Goal: Transaction & Acquisition: Purchase product/service

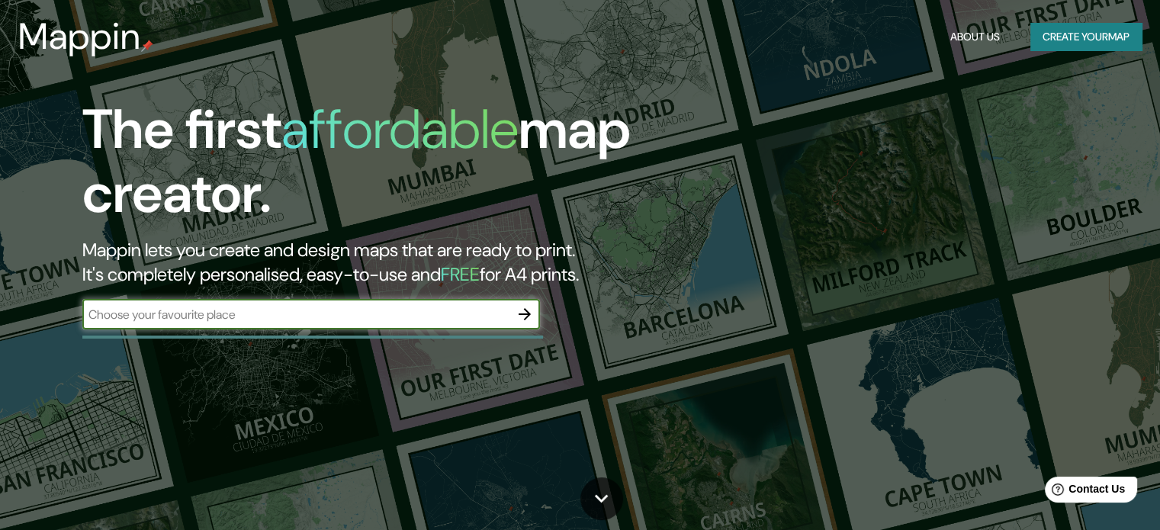
click at [340, 313] on input "text" at bounding box center [295, 315] width 427 height 18
click at [525, 316] on icon "button" at bounding box center [524, 314] width 18 height 18
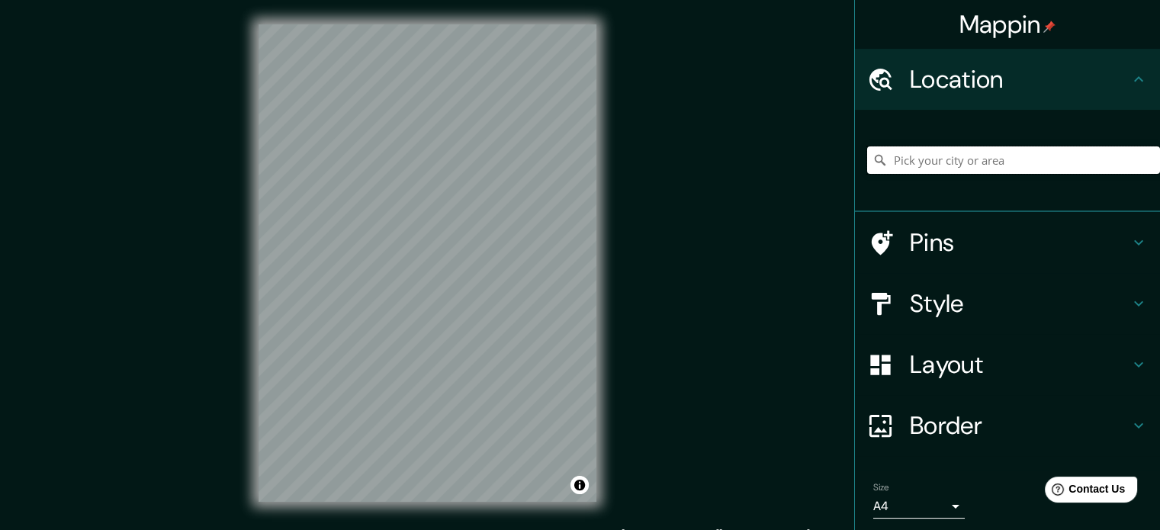
click at [930, 171] on input "Pick your city or area" at bounding box center [1013, 159] width 293 height 27
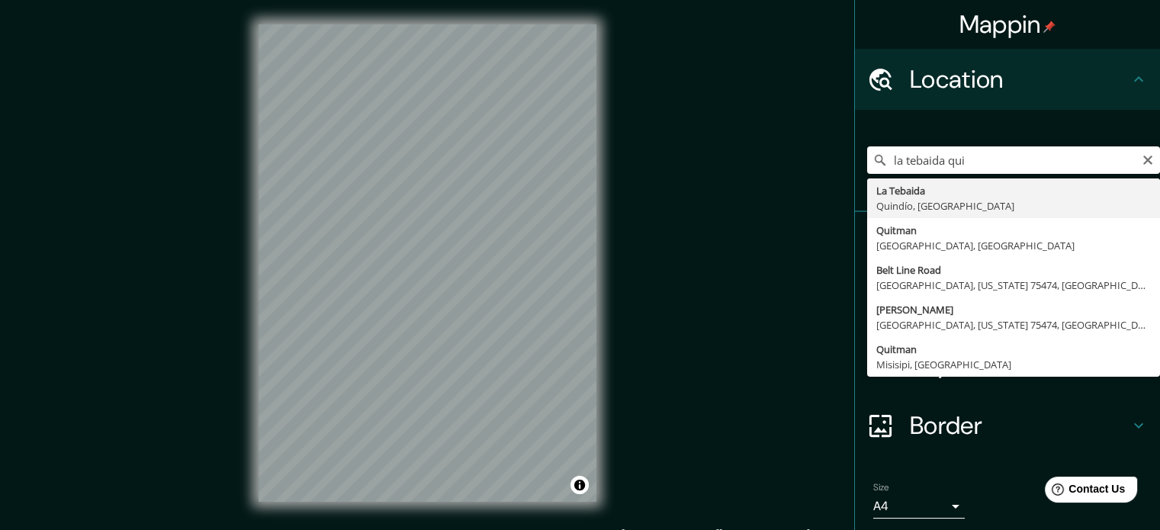
type input "La Tebaida, Quindío, [GEOGRAPHIC_DATA]"
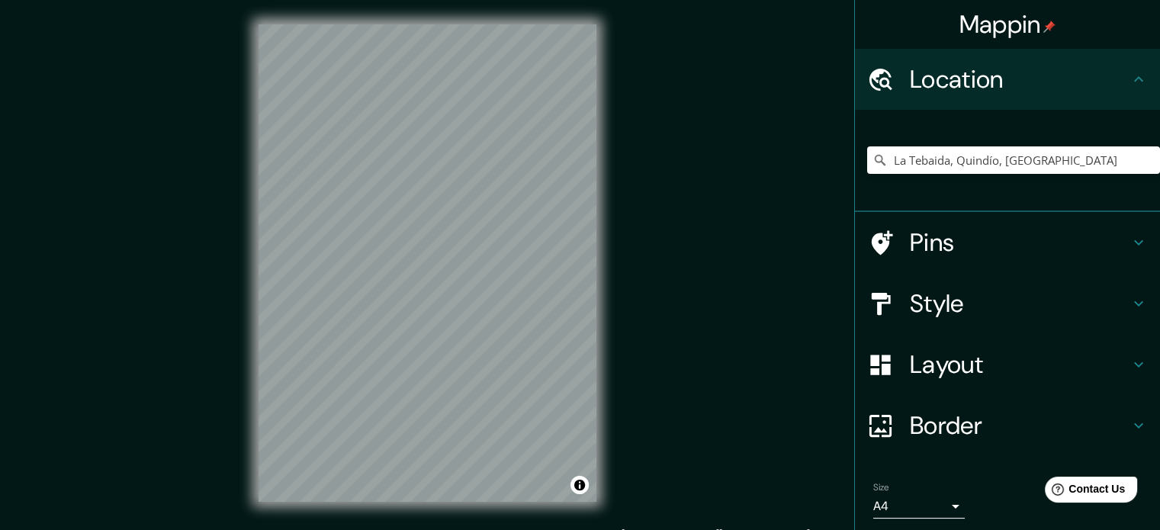
click at [958, 304] on h4 "Style" at bounding box center [1020, 303] width 220 height 31
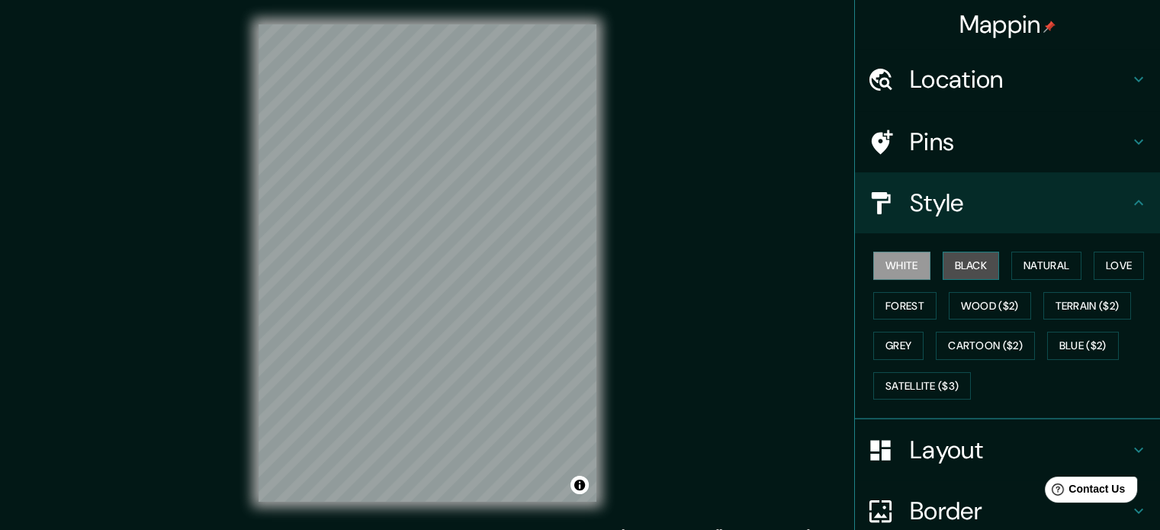
click at [972, 268] on button "Black" at bounding box center [971, 266] width 57 height 28
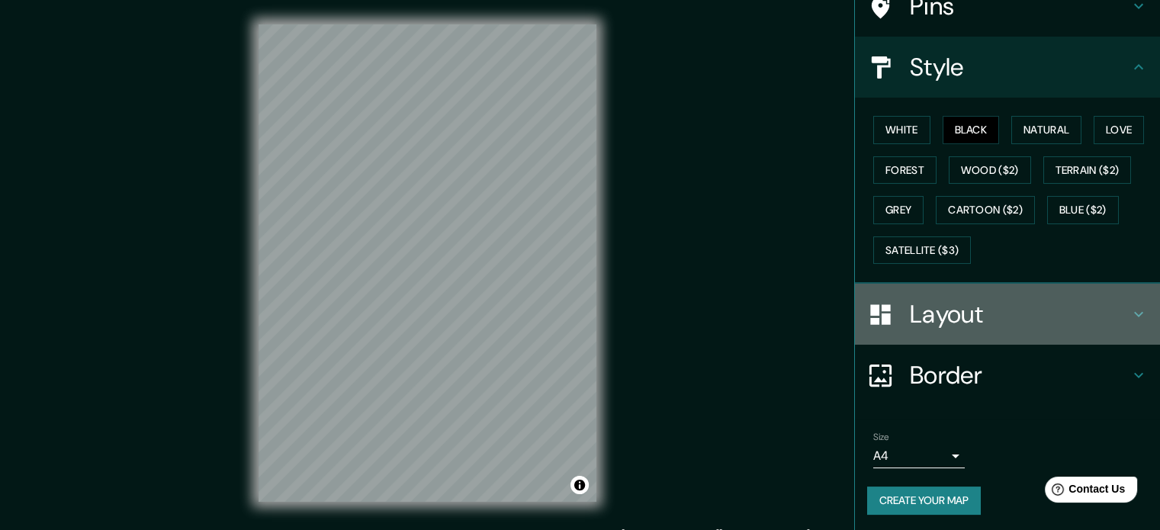
click at [959, 320] on h4 "Layout" at bounding box center [1020, 314] width 220 height 31
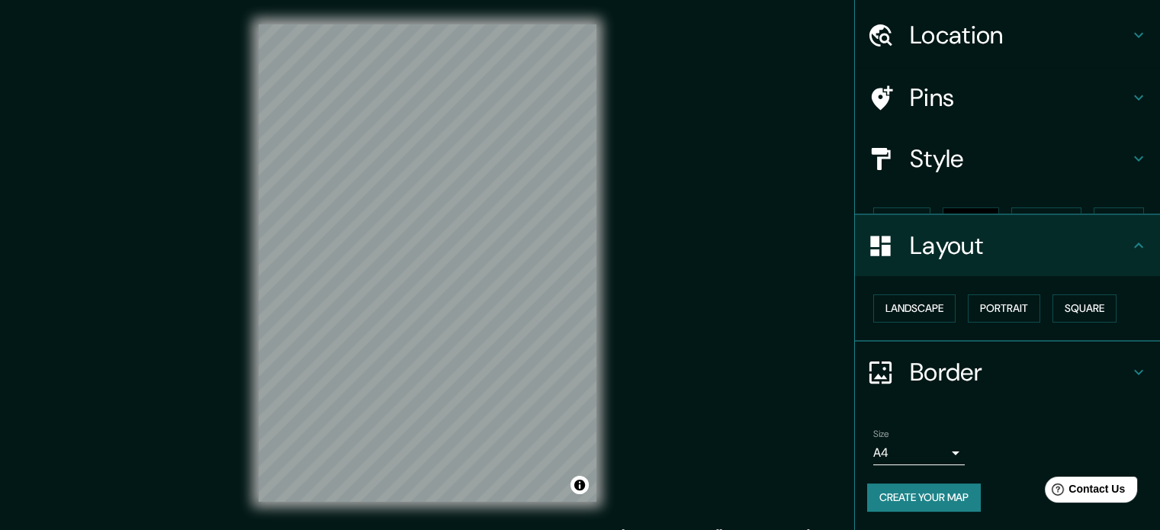
scroll to position [17, 0]
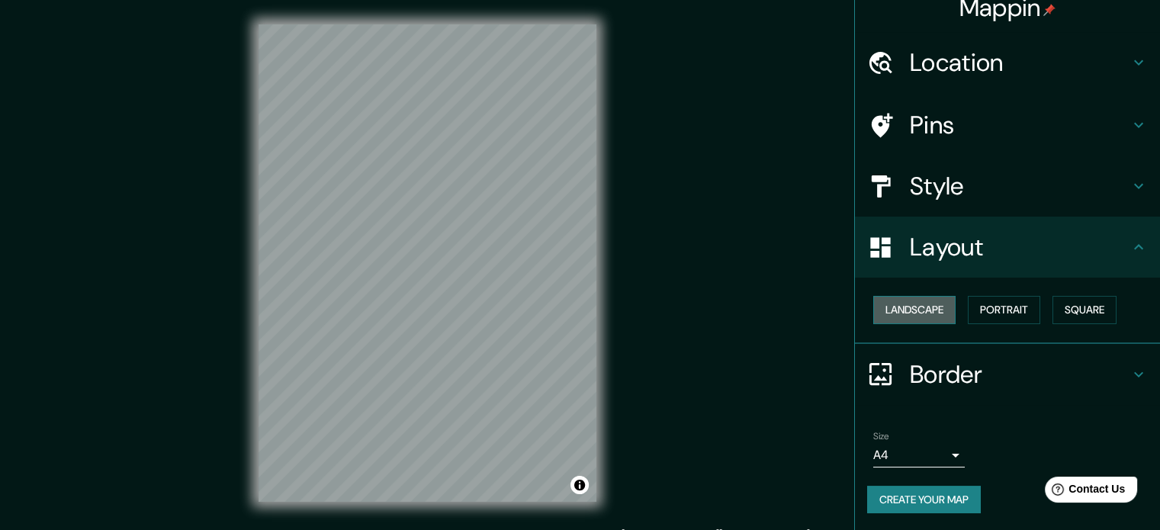
click at [929, 311] on button "Landscape" at bounding box center [914, 310] width 82 height 28
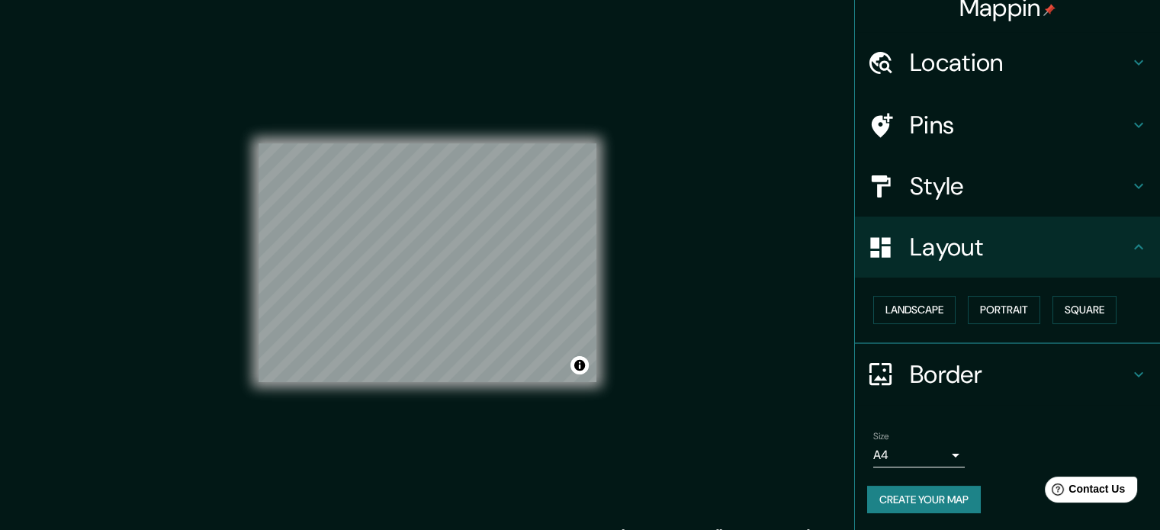
drag, startPoint x: 965, startPoint y: 307, endPoint x: 957, endPoint y: 310, distance: 8.2
click at [968, 307] on button "Portrait" at bounding box center [1004, 310] width 72 height 28
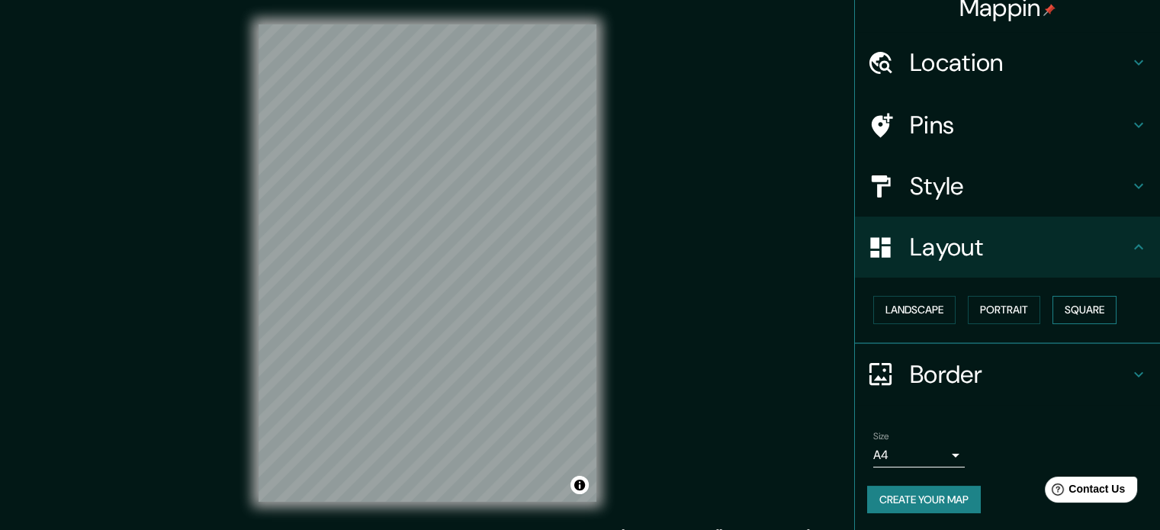
click at [1065, 307] on button "Square" at bounding box center [1084, 310] width 64 height 28
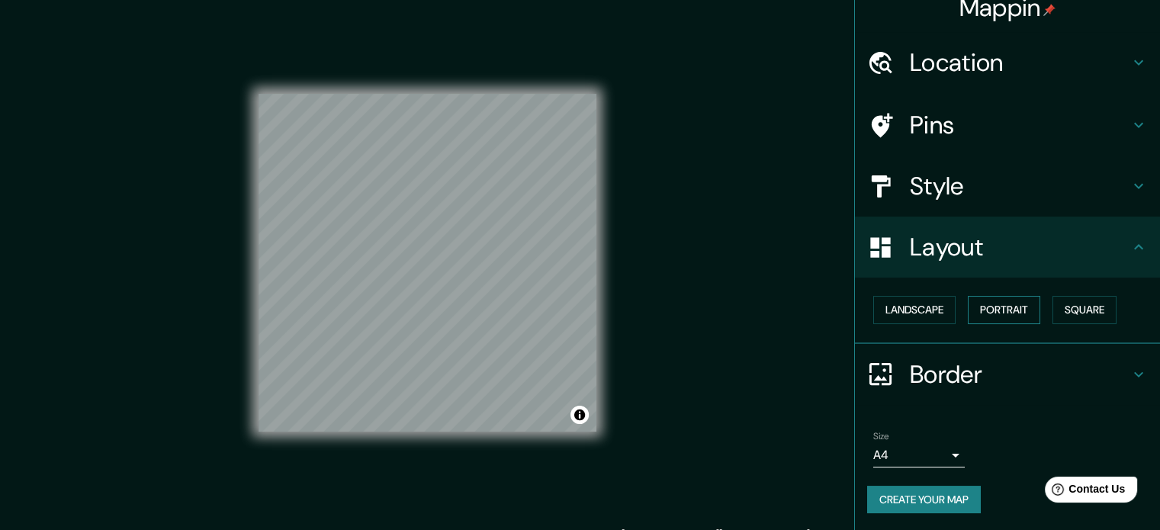
click at [1009, 305] on button "Portrait" at bounding box center [1004, 310] width 72 height 28
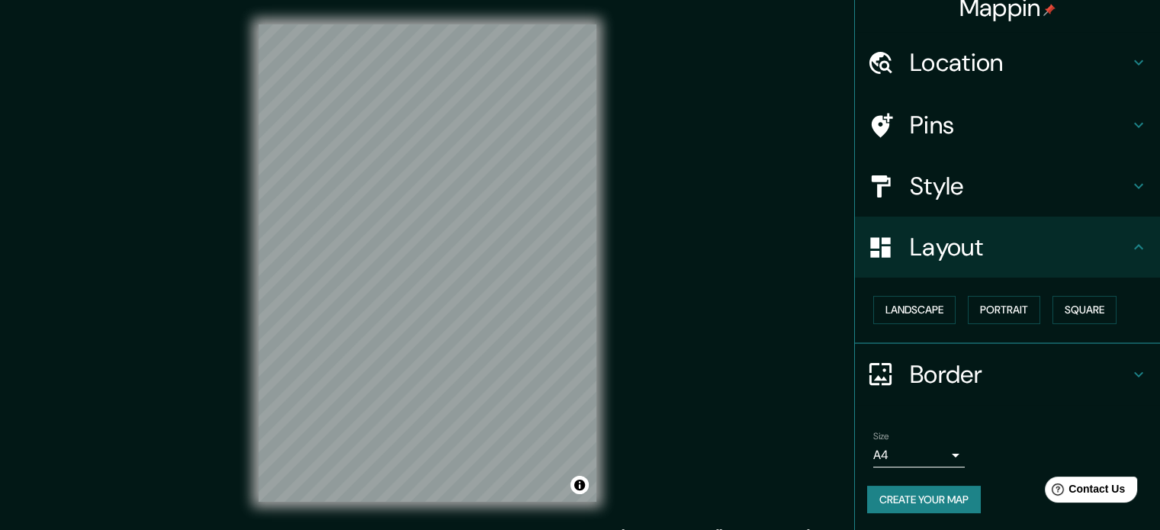
click at [910, 371] on h4 "Border" at bounding box center [1020, 374] width 220 height 31
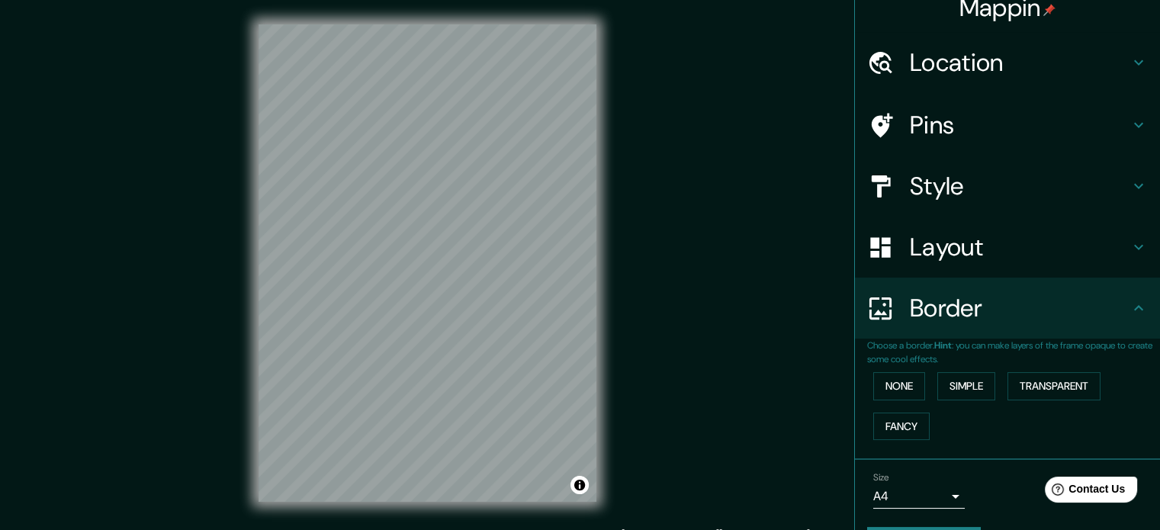
click at [936, 332] on div "Border" at bounding box center [1007, 308] width 305 height 61
click at [927, 191] on h4 "Style" at bounding box center [1020, 186] width 220 height 31
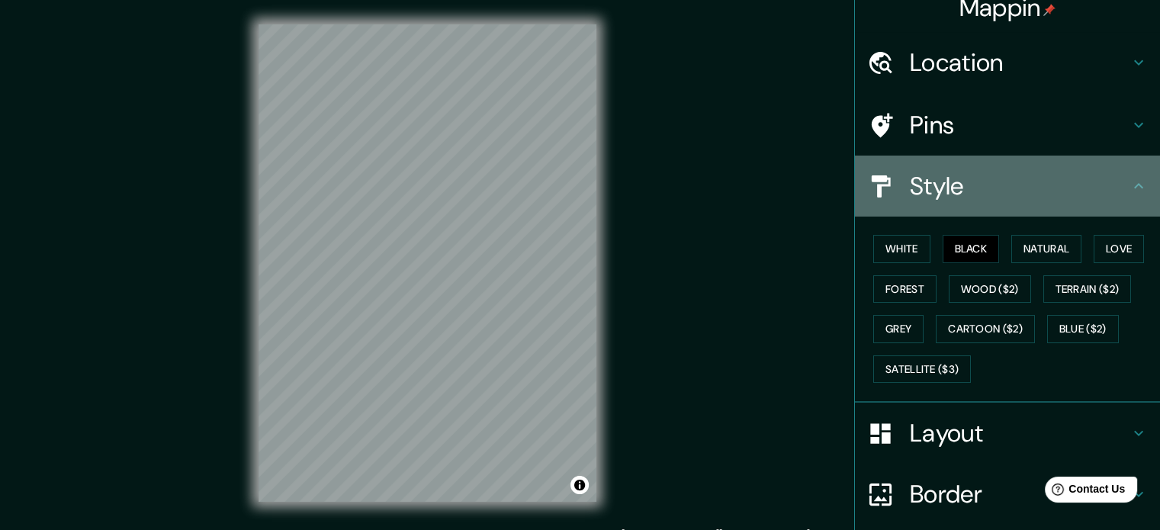
click at [943, 194] on h4 "Style" at bounding box center [1020, 186] width 220 height 31
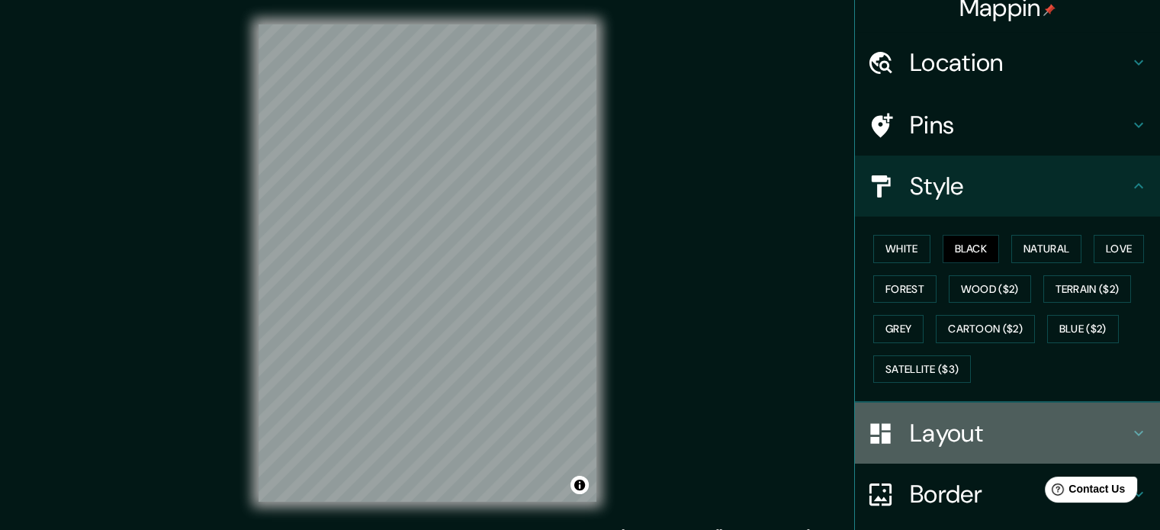
click at [912, 421] on h4 "Layout" at bounding box center [1020, 433] width 220 height 31
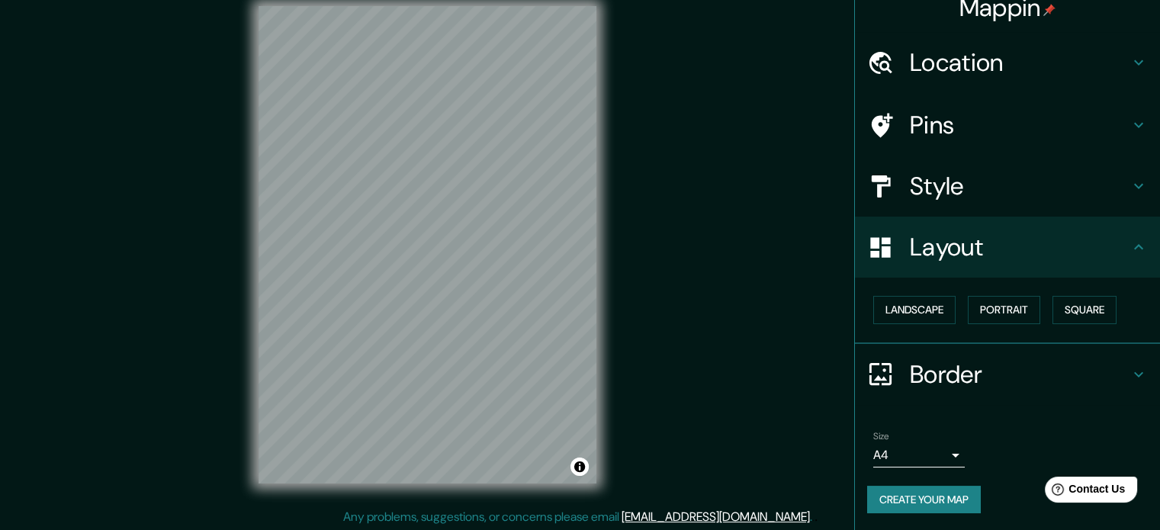
scroll to position [20, 0]
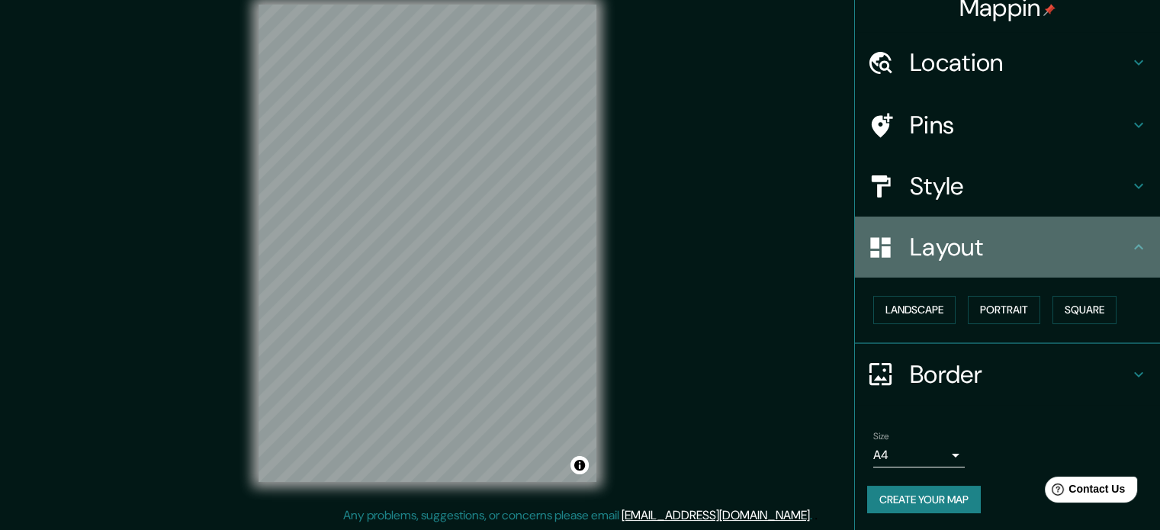
click at [1065, 258] on h4 "Layout" at bounding box center [1020, 247] width 220 height 31
